Goal: Information Seeking & Learning: Learn about a topic

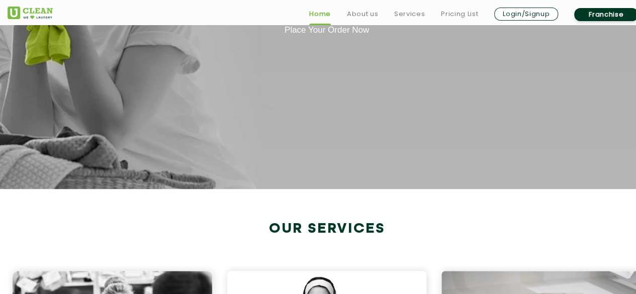
scroll to position [251, 0]
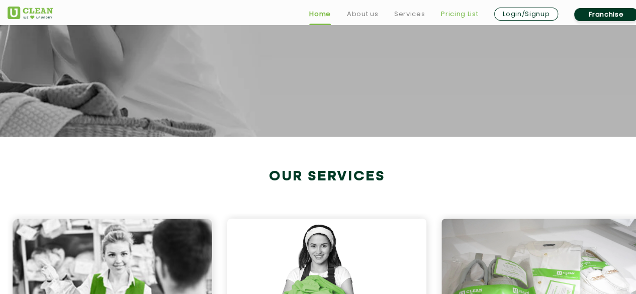
click at [459, 11] on link "Pricing List" at bounding box center [459, 14] width 37 height 12
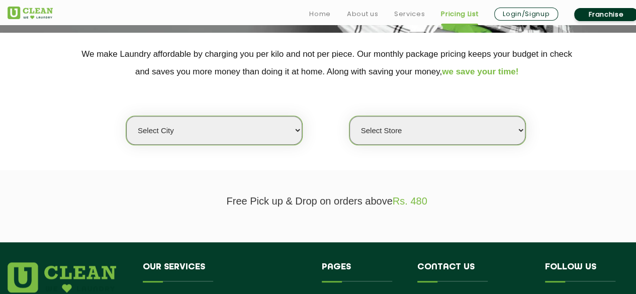
scroll to position [201, 0]
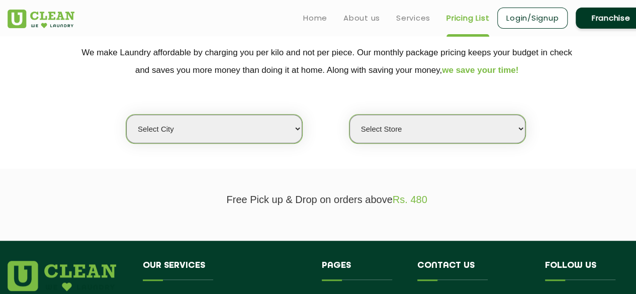
click at [224, 118] on select "Select city [GEOGRAPHIC_DATA] [GEOGRAPHIC_DATA] [GEOGRAPHIC_DATA] [GEOGRAPHIC_D…" at bounding box center [214, 129] width 176 height 29
select select "1"
click at [126, 115] on select "Select city [GEOGRAPHIC_DATA] [GEOGRAPHIC_DATA] [GEOGRAPHIC_DATA] [GEOGRAPHIC_D…" at bounding box center [214, 129] width 176 height 29
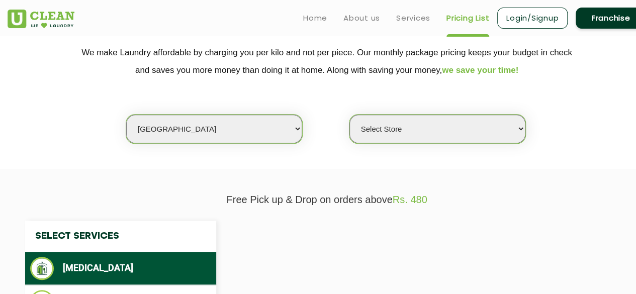
select select "0"
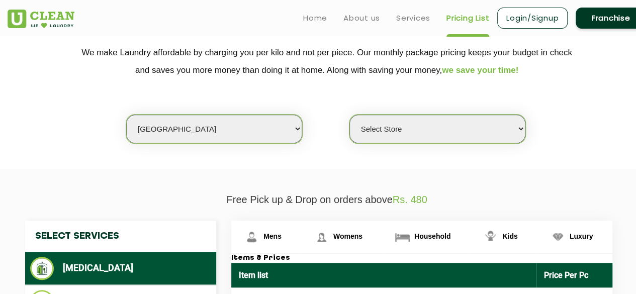
click at [415, 130] on select "Select Store [GEOGRAPHIC_DATA] [GEOGRAPHIC_DATA] 2 [GEOGRAPHIC_DATA] [PERSON_NA…" at bounding box center [437, 129] width 176 height 29
click at [343, 156] on section "We make Laundry affordable by charging you per kilo and not per piece. Our mont…" at bounding box center [318, 100] width 636 height 138
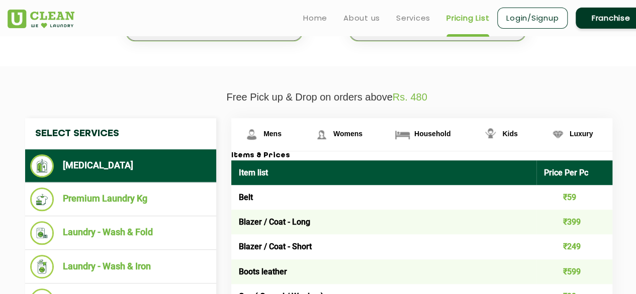
scroll to position [302, 0]
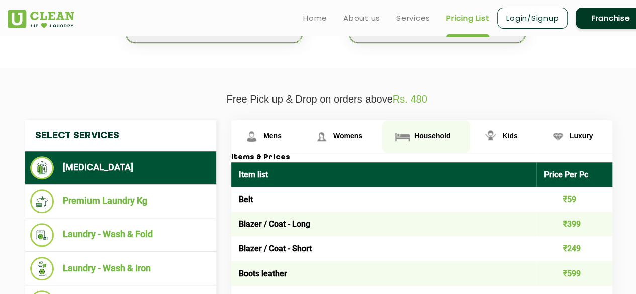
click at [436, 135] on span "Household" at bounding box center [432, 136] width 36 height 8
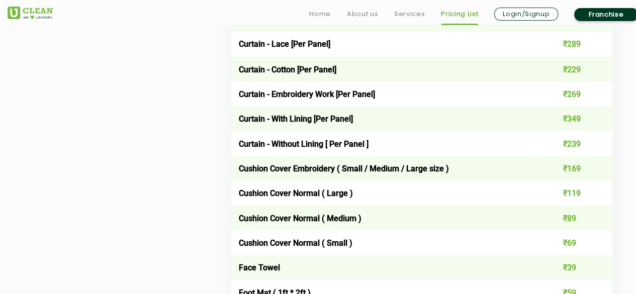
scroll to position [905, 0]
